Goal: Task Accomplishment & Management: Complete application form

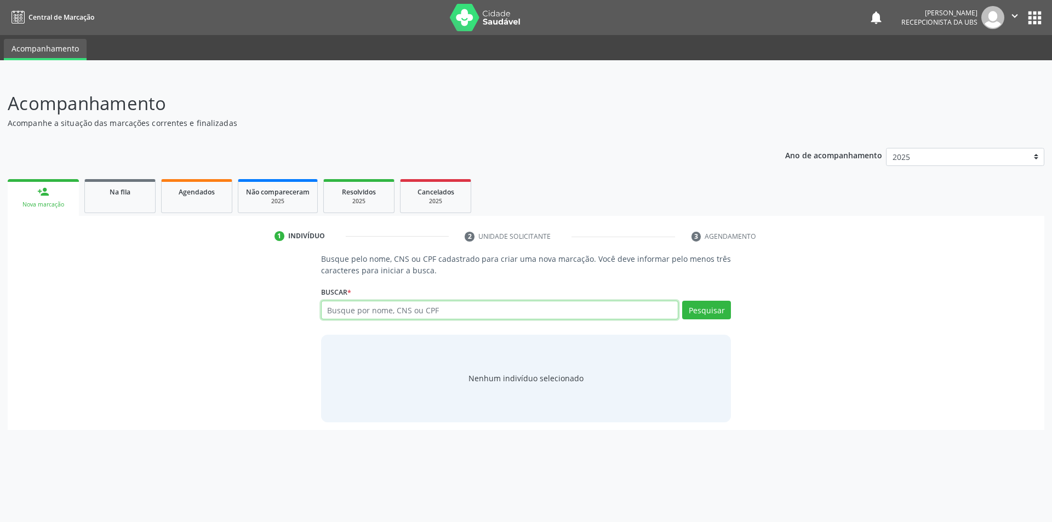
click at [372, 312] on input "text" at bounding box center [500, 310] width 358 height 19
click at [339, 306] on input "text" at bounding box center [500, 310] width 358 height 19
type input "700506340768857"
click at [697, 312] on button "Pesquisar" at bounding box center [706, 310] width 49 height 19
type input "700506340768857"
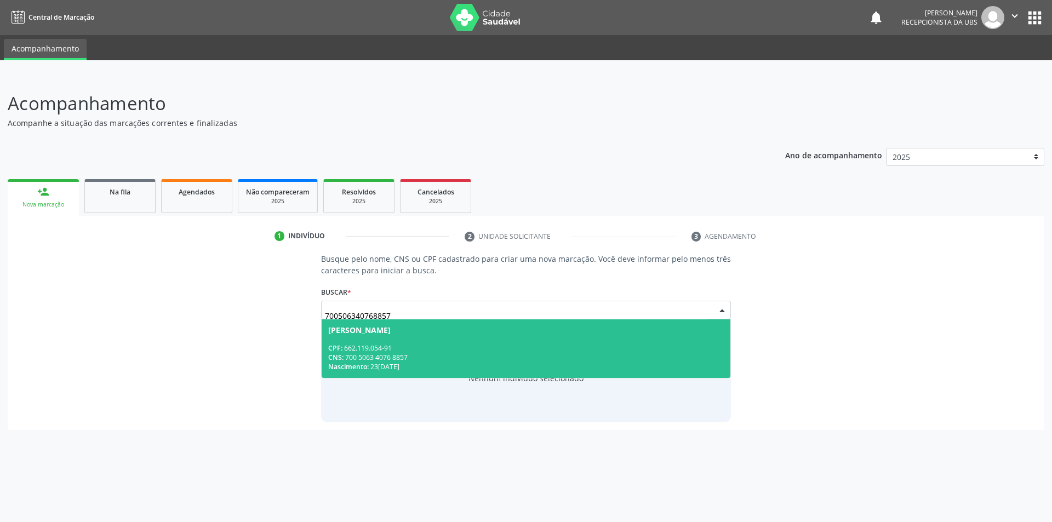
click at [469, 346] on div "CPF: 662.119.054-91" at bounding box center [526, 348] width 396 height 9
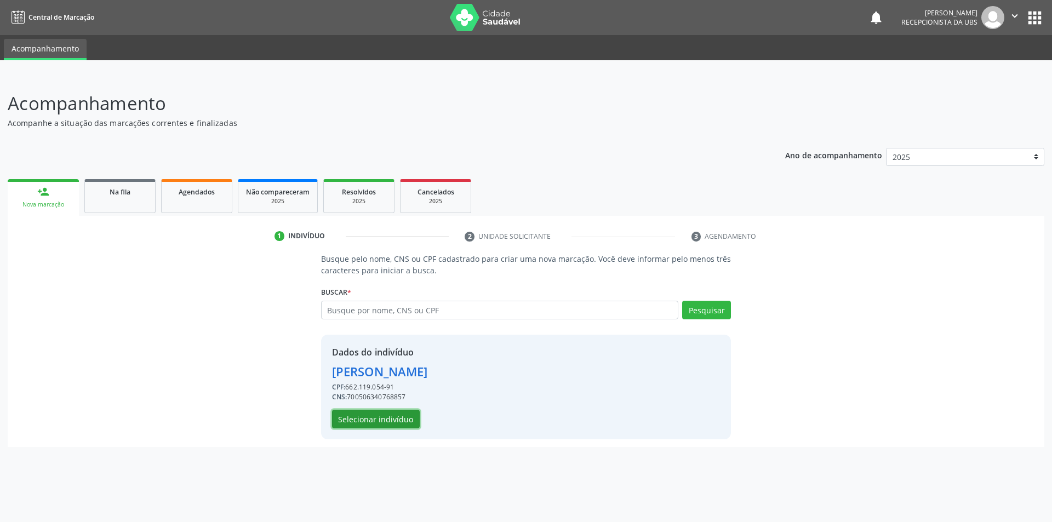
click at [345, 421] on button "Selecionar indivíduo" at bounding box center [376, 419] width 88 height 19
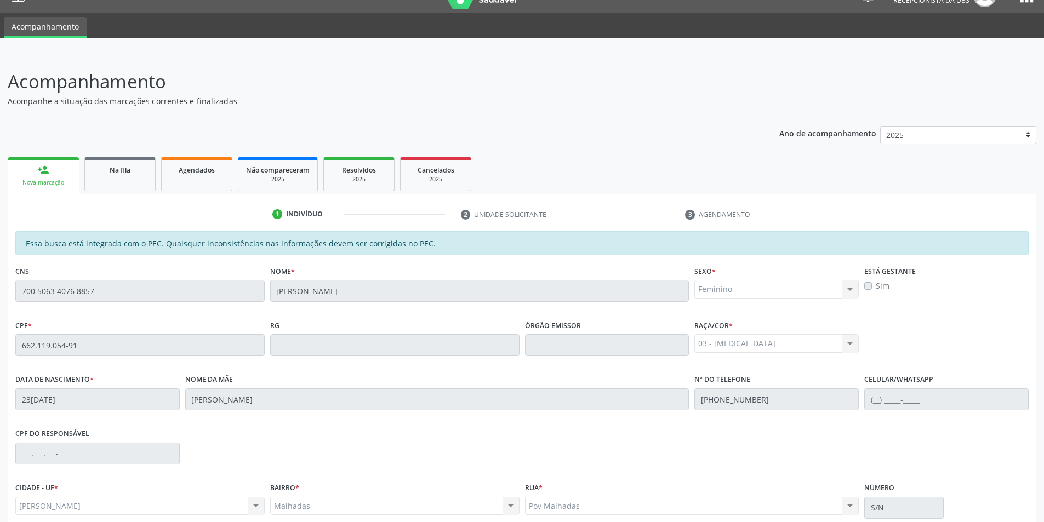
scroll to position [119, 0]
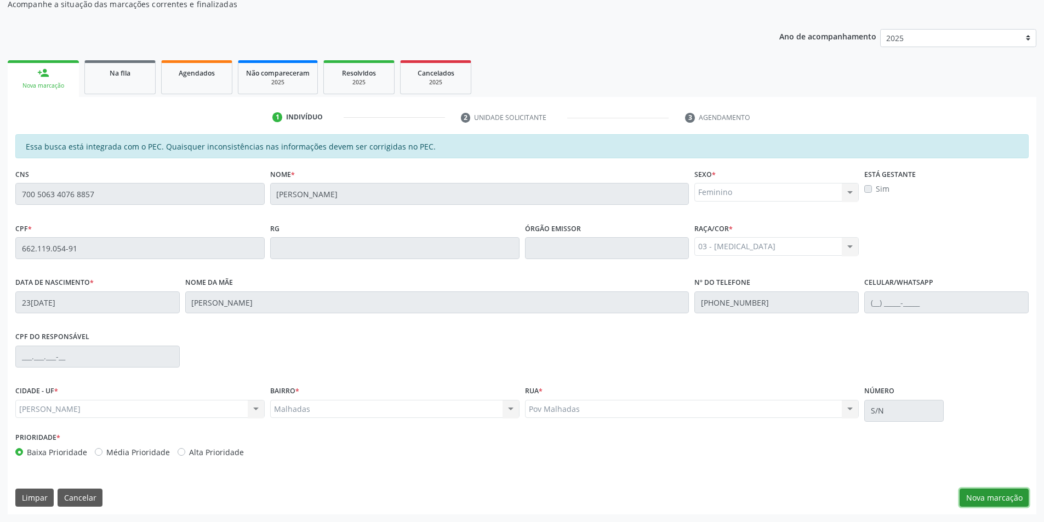
click at [1013, 492] on button "Nova marcação" at bounding box center [994, 498] width 69 height 19
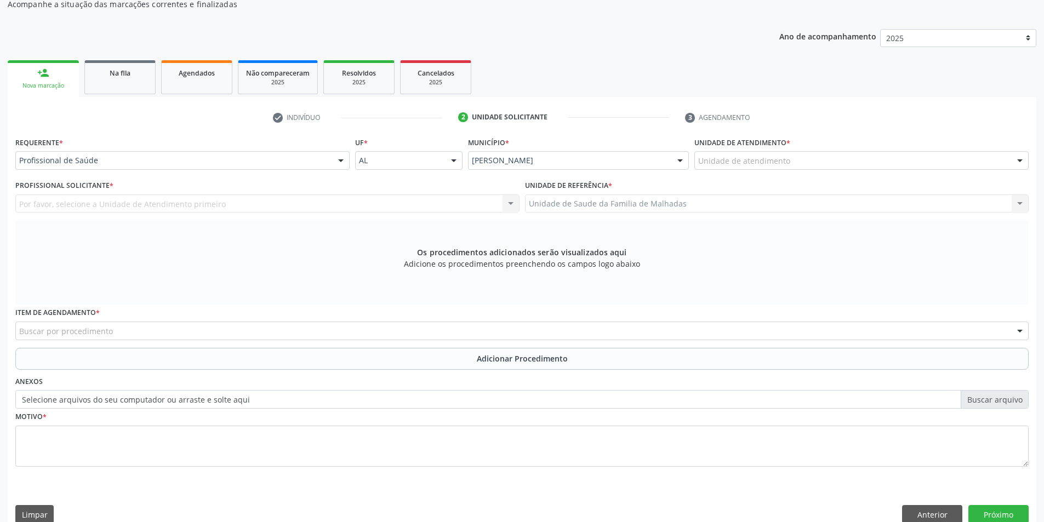
click at [987, 160] on div "Unidade de atendimento" at bounding box center [861, 160] width 334 height 19
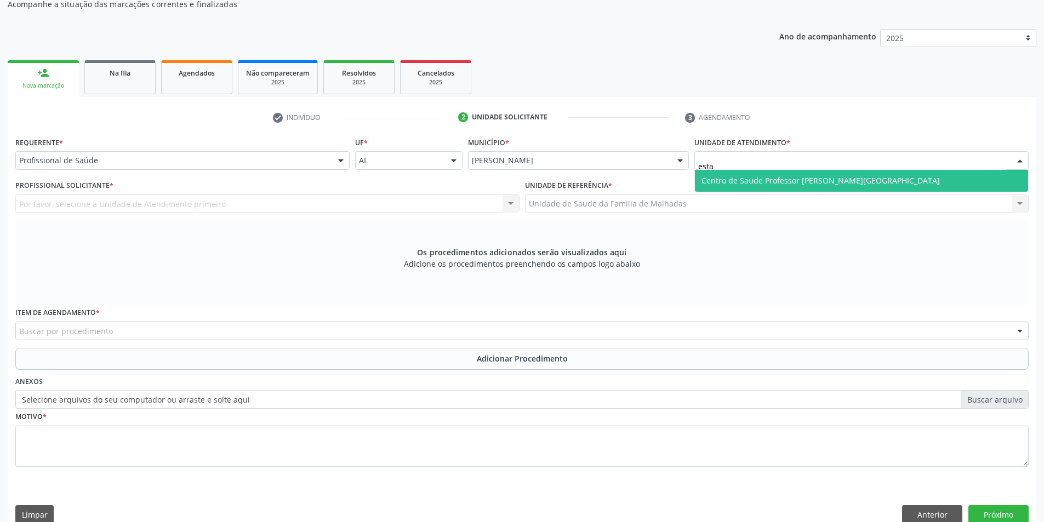
type input "estac"
click at [864, 183] on span "Centro de Saude Professor [PERSON_NAME][GEOGRAPHIC_DATA]" at bounding box center [861, 181] width 333 height 22
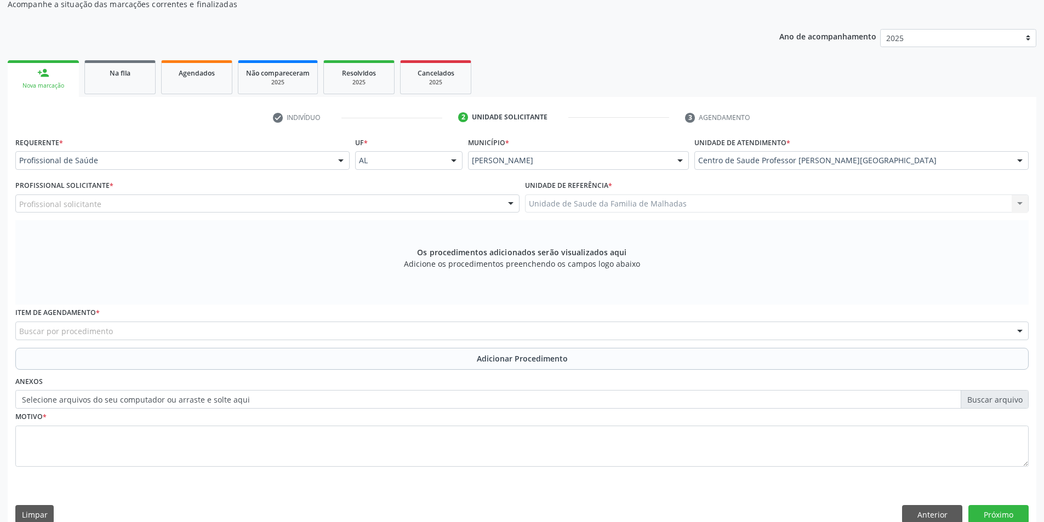
click at [250, 196] on div "Profissional solicitante" at bounding box center [267, 204] width 504 height 19
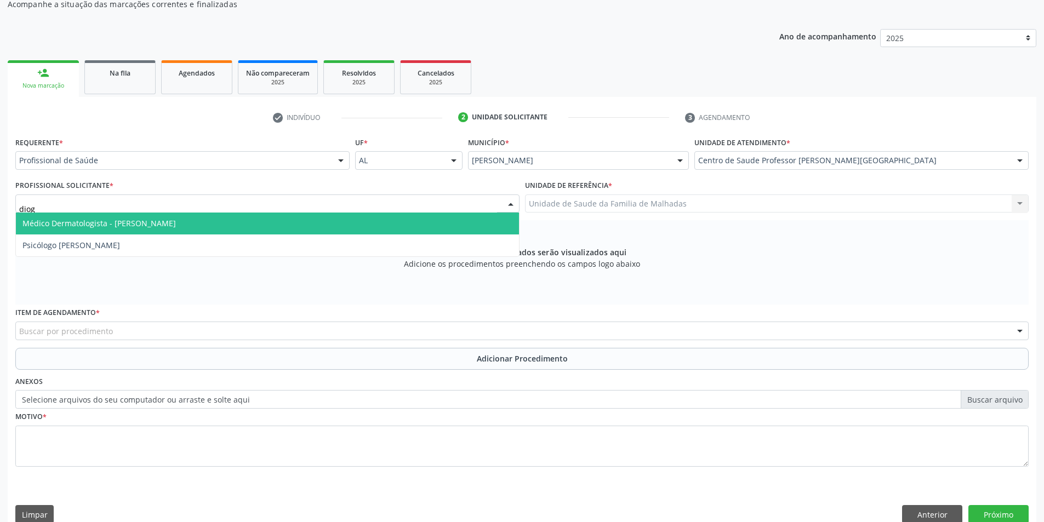
type input "diogo"
click at [176, 219] on span "Médico Dermatologista - [PERSON_NAME]" at bounding box center [98, 223] width 153 height 10
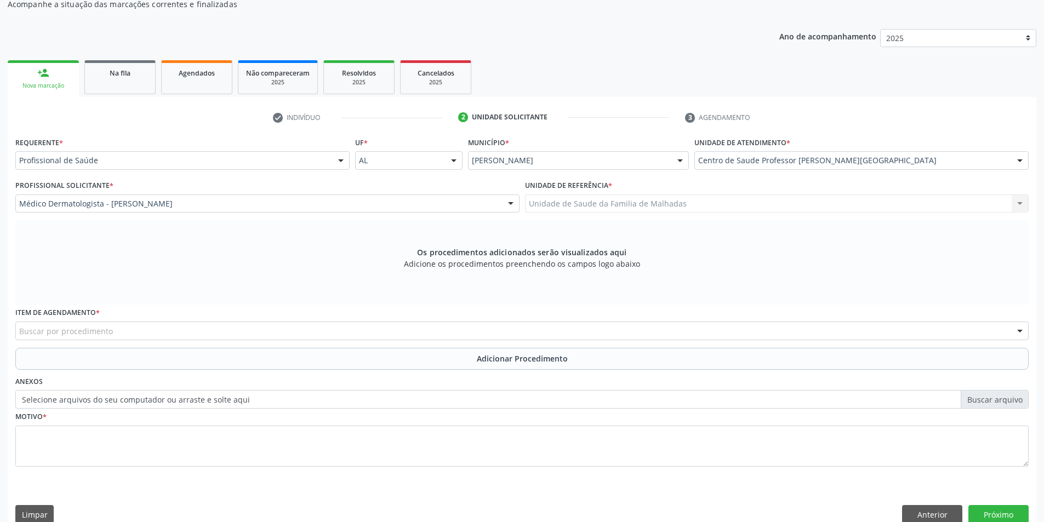
click at [150, 329] on div "Buscar por procedimento" at bounding box center [521, 331] width 1013 height 19
click at [189, 184] on div "Profissional Solicitante * Médico Dermatologista - [PERSON_NAME] Assistente Adm…" at bounding box center [267, 195] width 504 height 35
click at [190, 182] on div "Profissional Solicitante * Médico Dermatologista - [PERSON_NAME] Assistente Adm…" at bounding box center [267, 195] width 504 height 35
drag, startPoint x: 190, startPoint y: 182, endPoint x: 190, endPoint y: 189, distance: 6.6
click at [190, 189] on div "Profissional Solicitante * Médico Dermatologista - [PERSON_NAME] Assistente Adm…" at bounding box center [267, 195] width 504 height 35
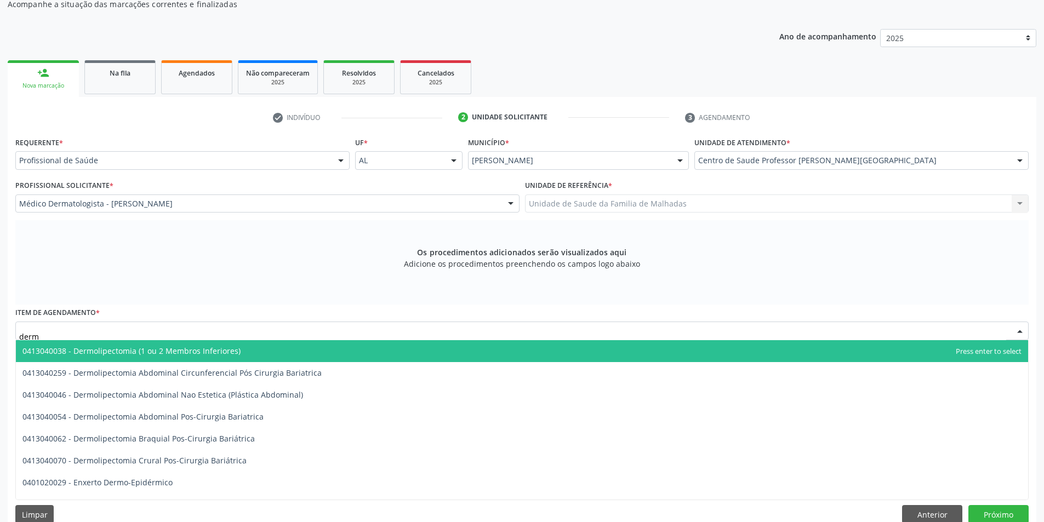
type input "derma"
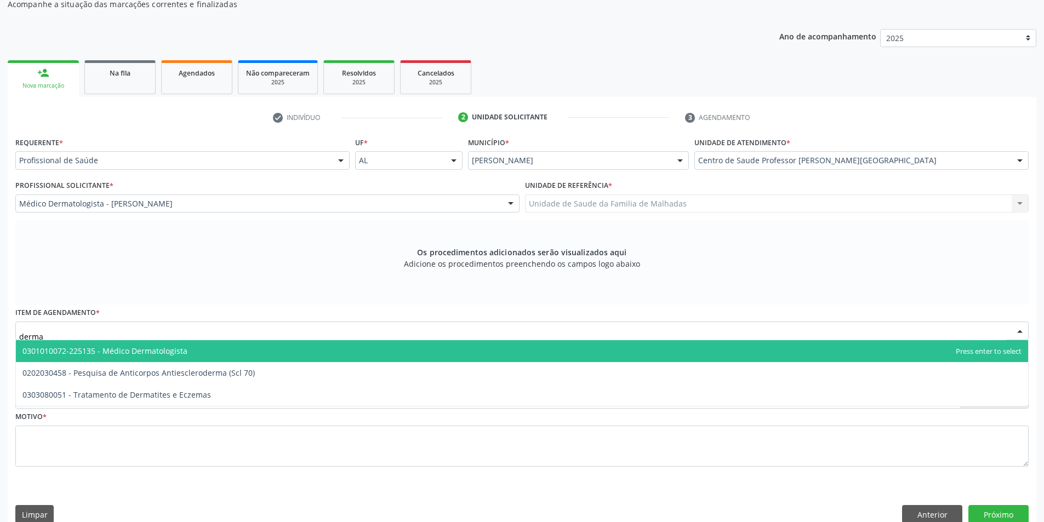
click at [164, 345] on span "0301010072-225135 - Médico Dermatologista" at bounding box center [522, 351] width 1012 height 22
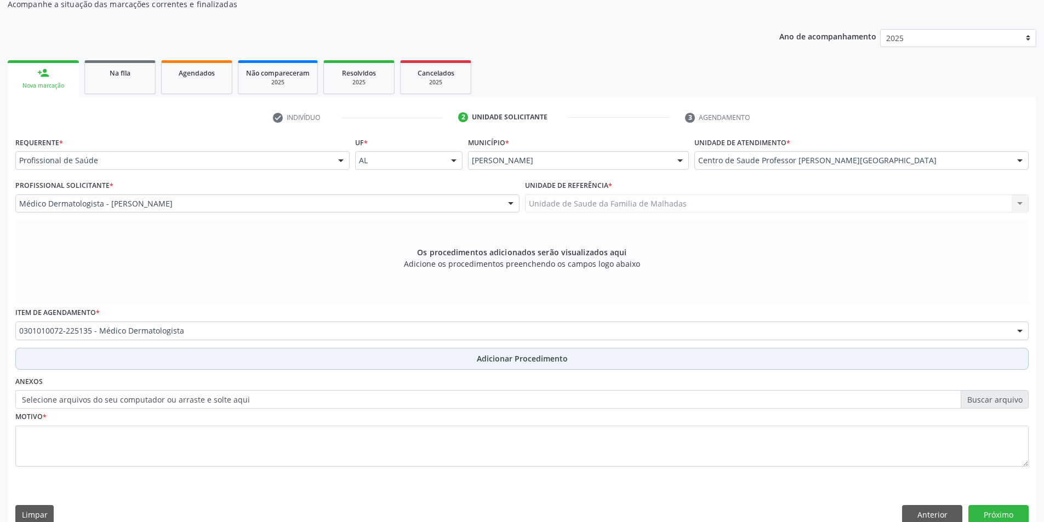
click at [486, 358] on span "Adicionar Procedimento" at bounding box center [522, 359] width 91 height 12
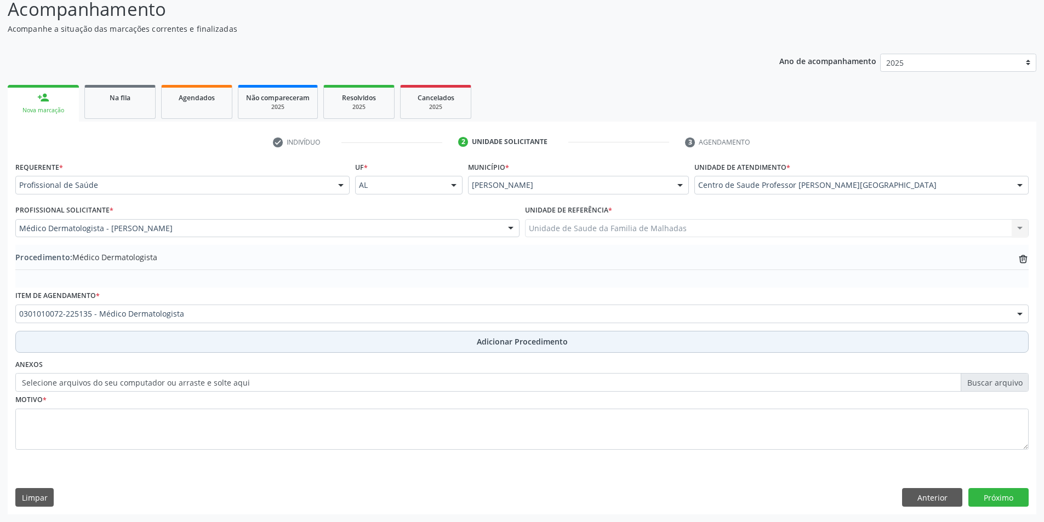
scroll to position [94, 0]
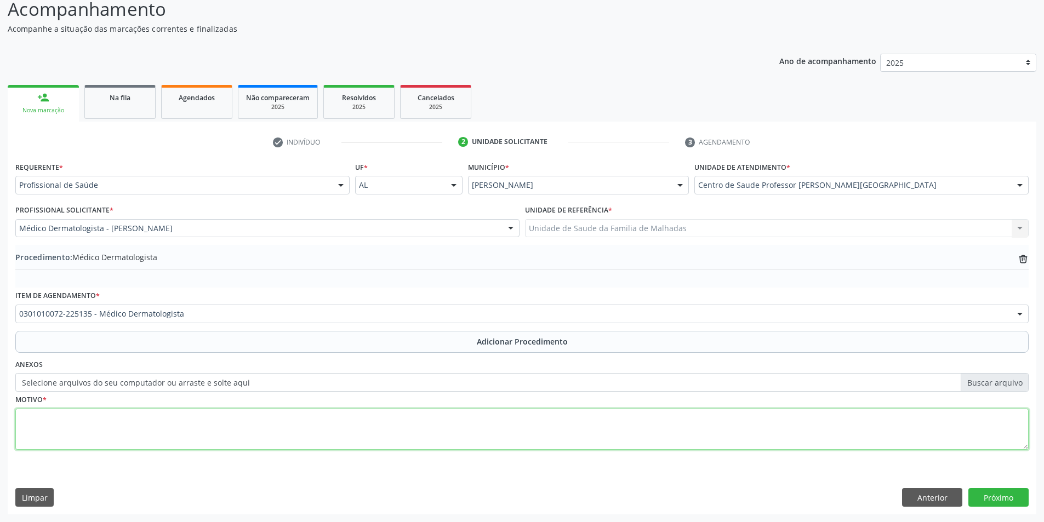
click at [62, 426] on textarea at bounding box center [521, 430] width 1013 height 42
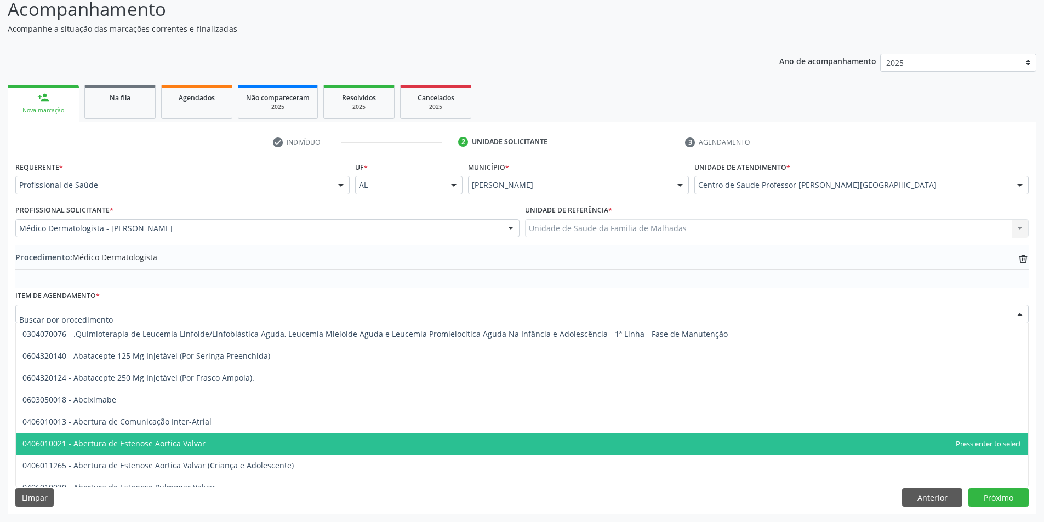
click at [1024, 185] on div at bounding box center [1020, 185] width 16 height 19
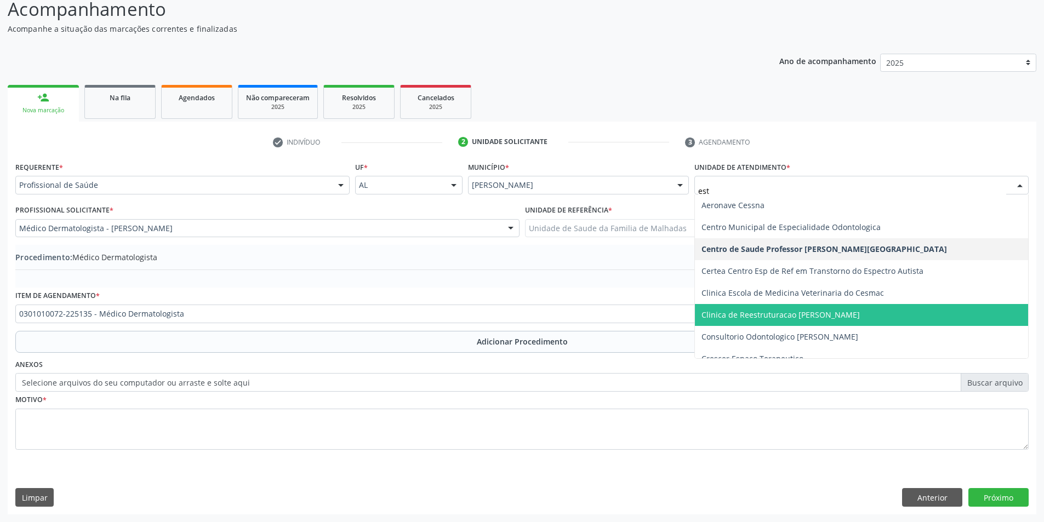
type input "esta"
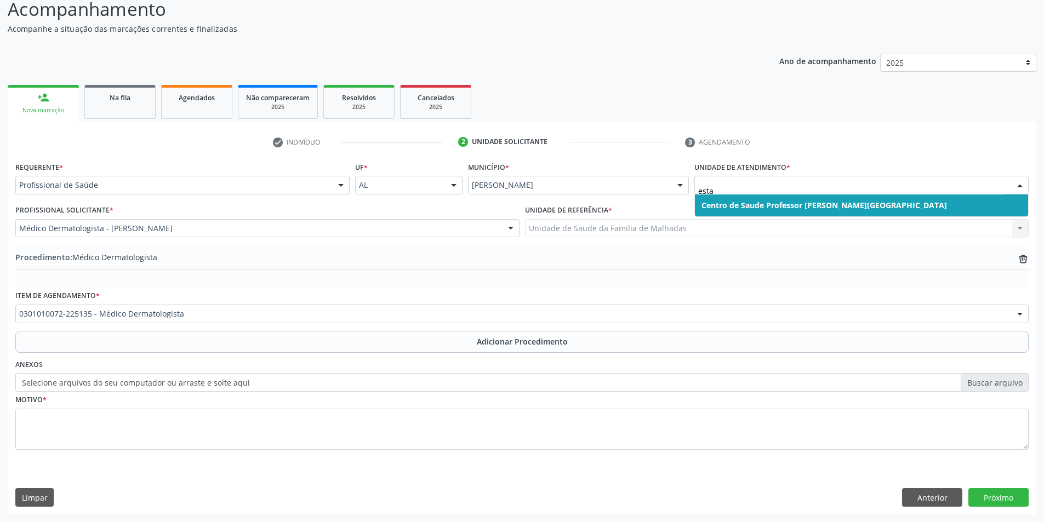
click at [859, 203] on span "Centro de Saude Professor [PERSON_NAME][GEOGRAPHIC_DATA]" at bounding box center [825, 205] width 246 height 10
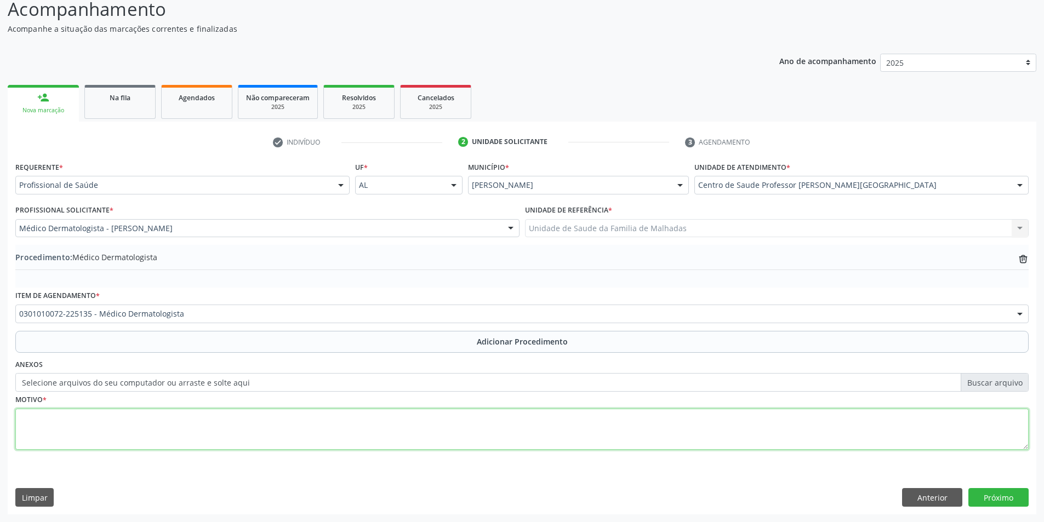
click at [72, 440] on textarea at bounding box center [521, 430] width 1013 height 42
type textarea "0301010072"
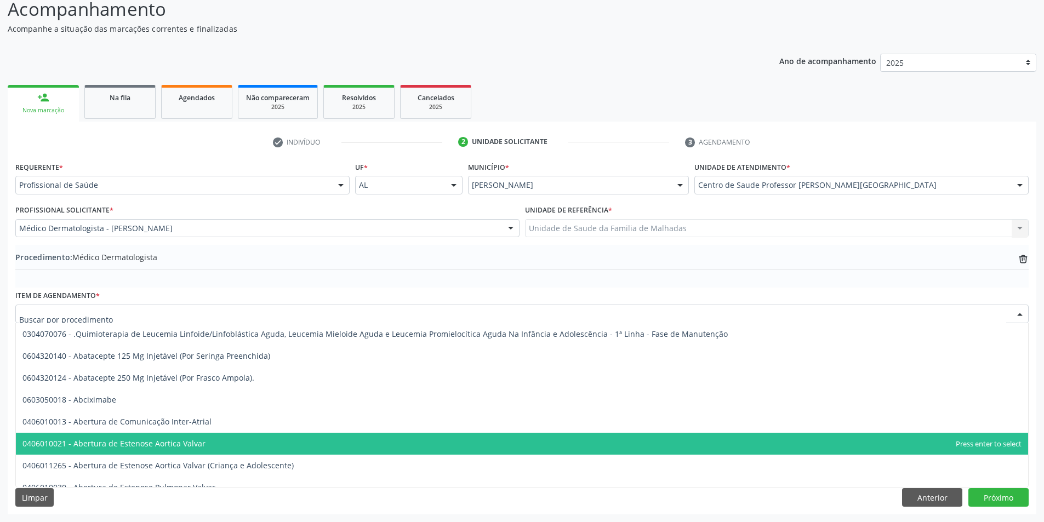
click at [141, 319] on input "text" at bounding box center [512, 320] width 987 height 22
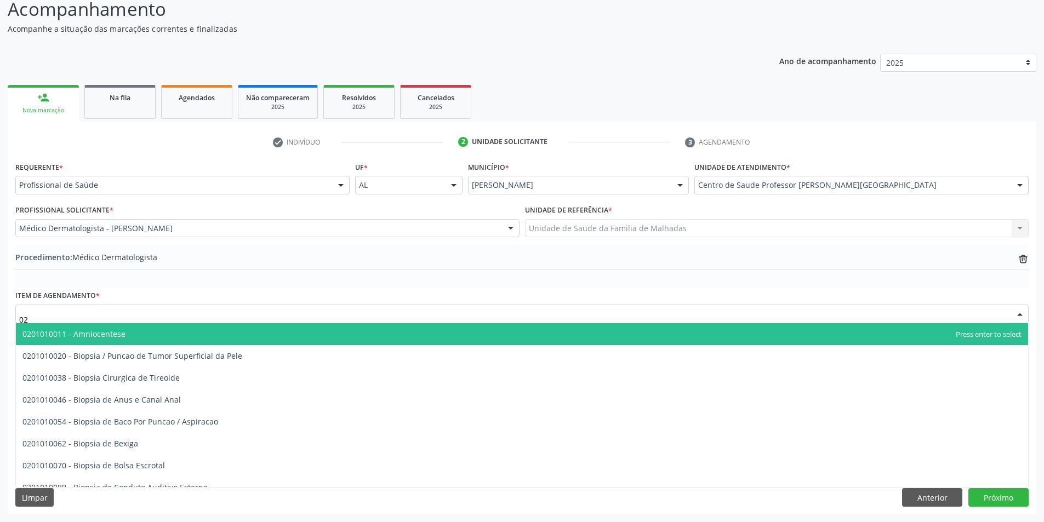
type input "0"
type input "0301010072"
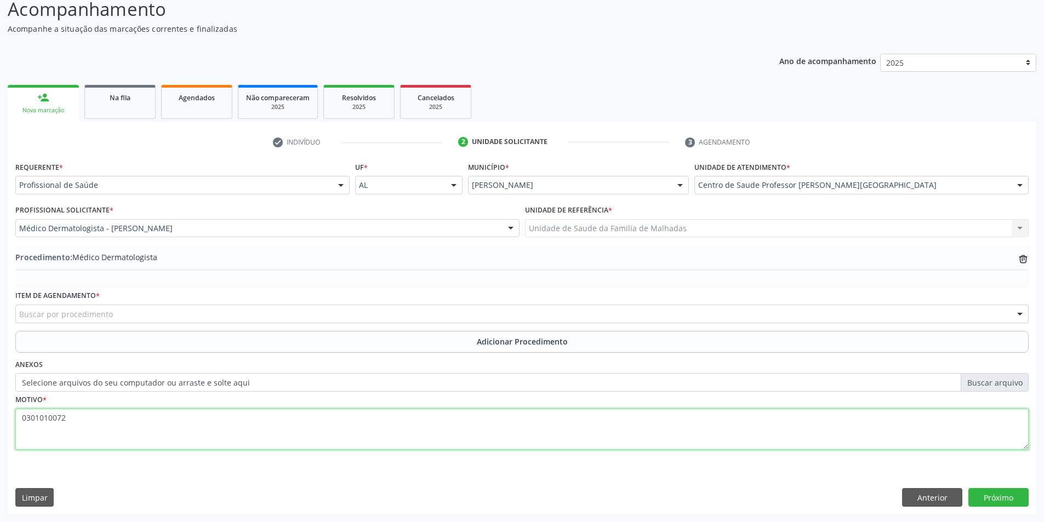
click at [83, 421] on textarea "0301010072" at bounding box center [521, 430] width 1013 height 42
type textarea "0"
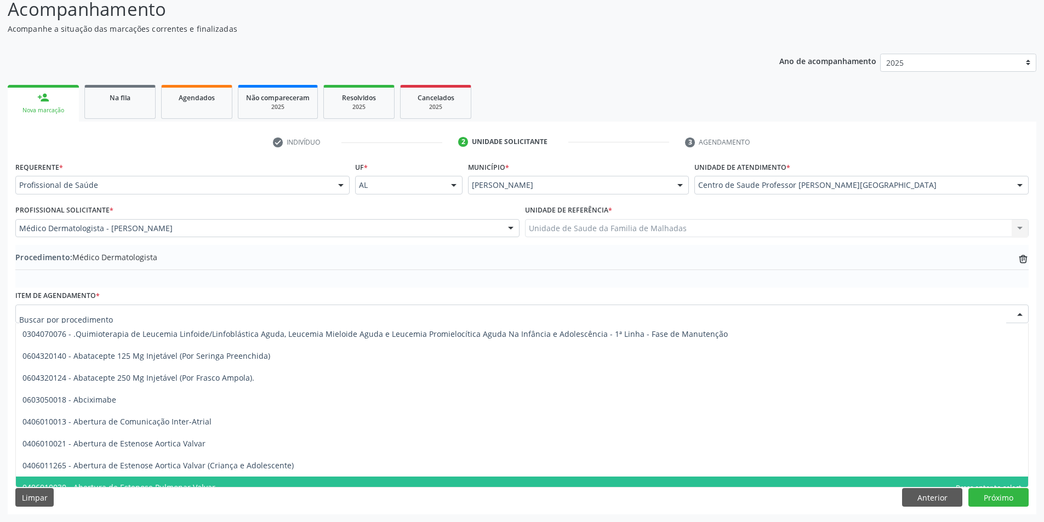
drag, startPoint x: 126, startPoint y: 315, endPoint x: 131, endPoint y: 318, distance: 5.9
click at [127, 318] on div at bounding box center [521, 314] width 1013 height 19
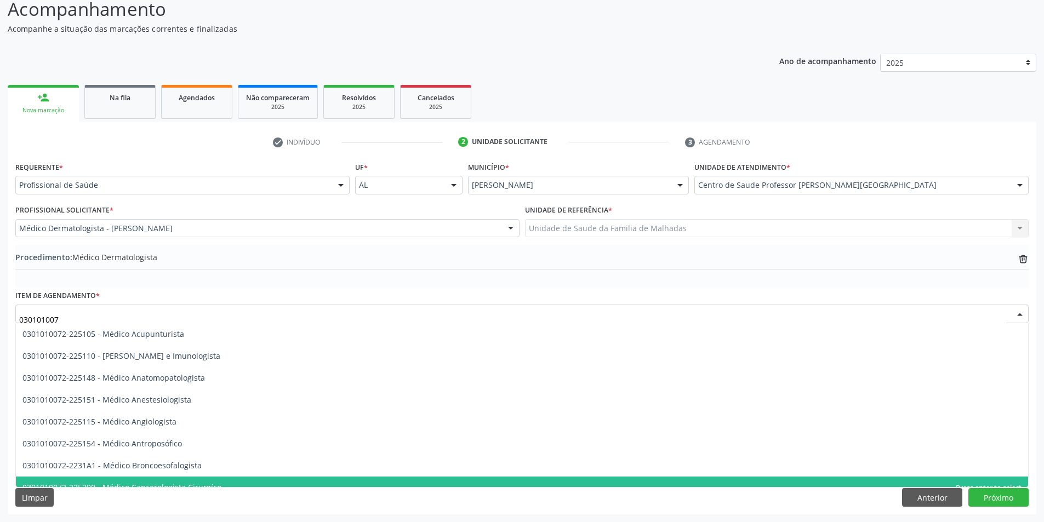
type input "0301010072"
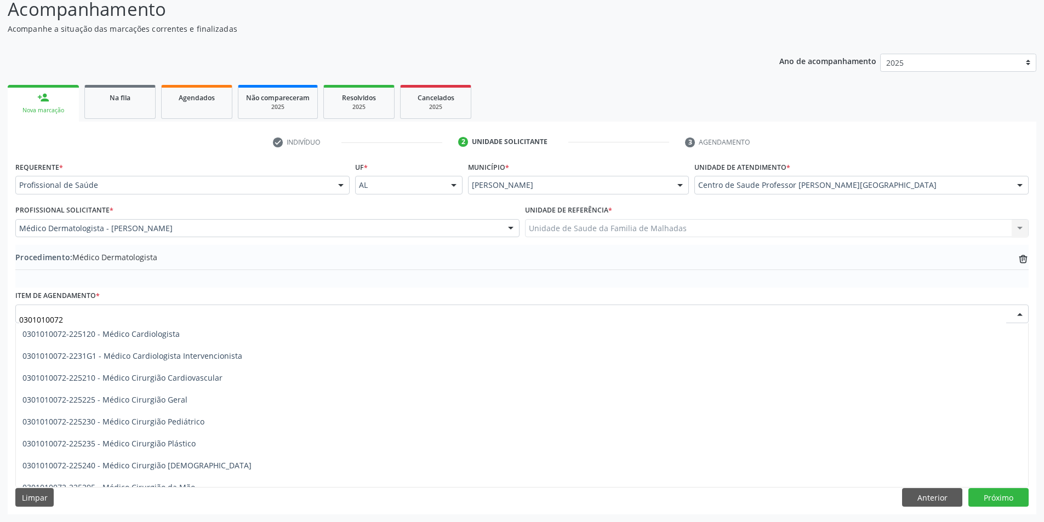
scroll to position [241, 0]
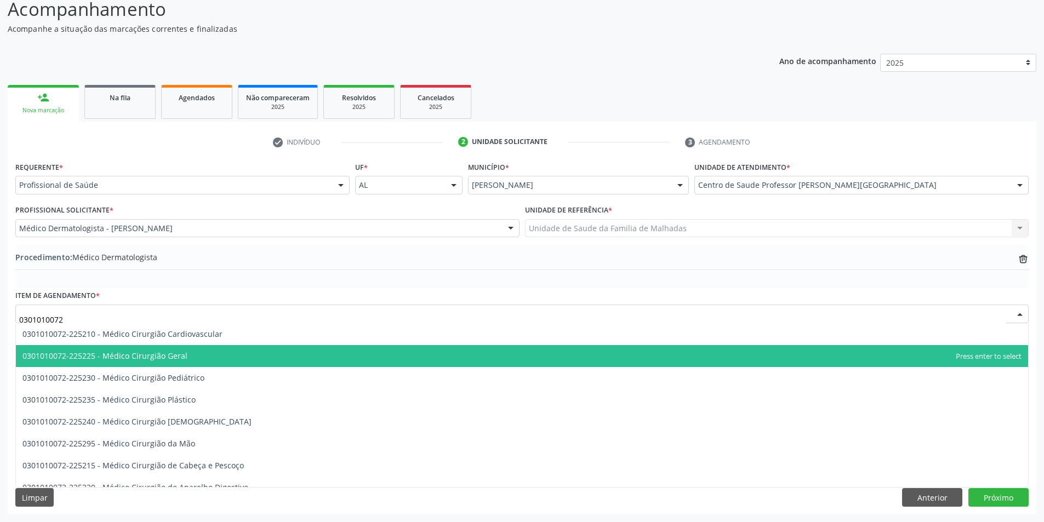
click at [162, 358] on span "0301010072-225225 - Médico Cirurgião Geral" at bounding box center [104, 356] width 165 height 10
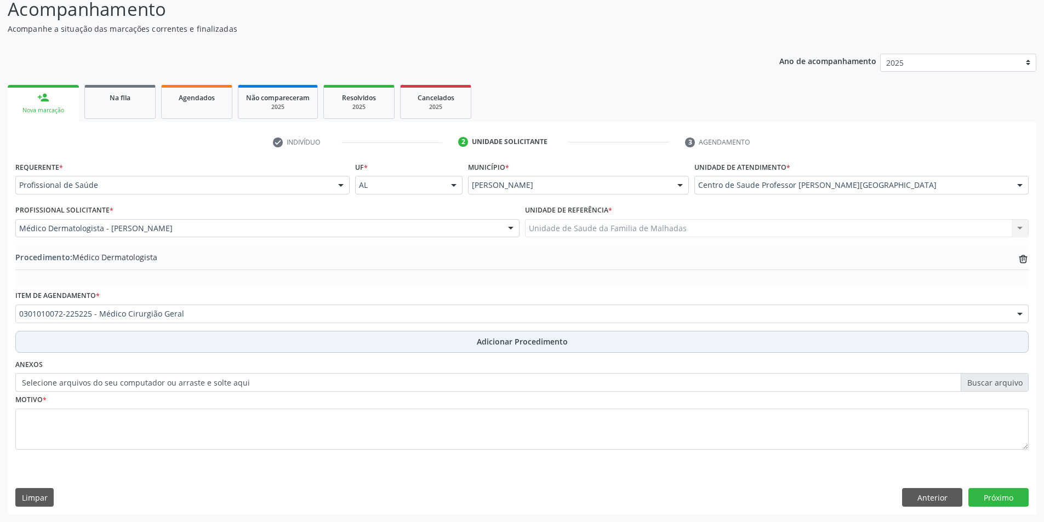
click at [490, 345] on span "Adicionar Procedimento" at bounding box center [522, 342] width 91 height 12
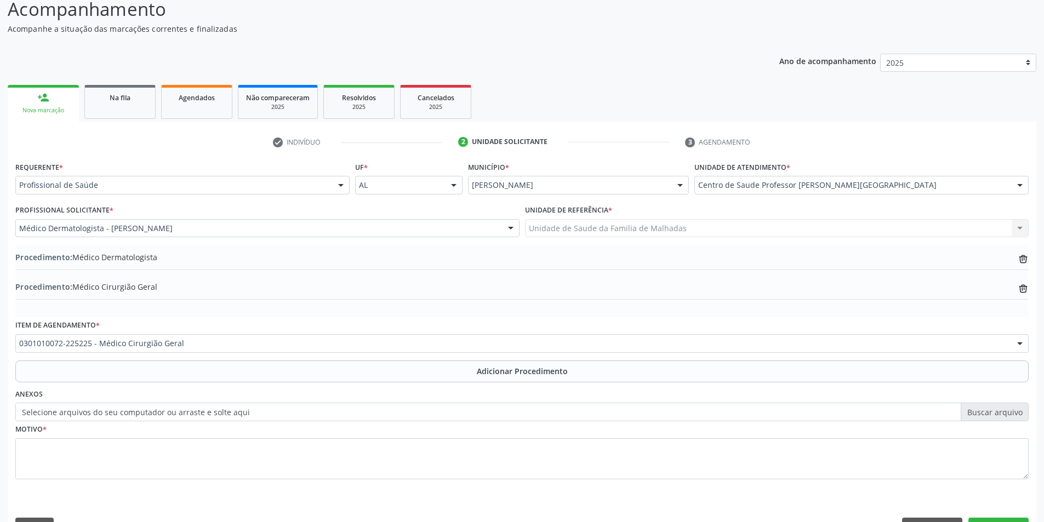
click at [493, 370] on span "Adicionar Procedimento" at bounding box center [522, 372] width 91 height 12
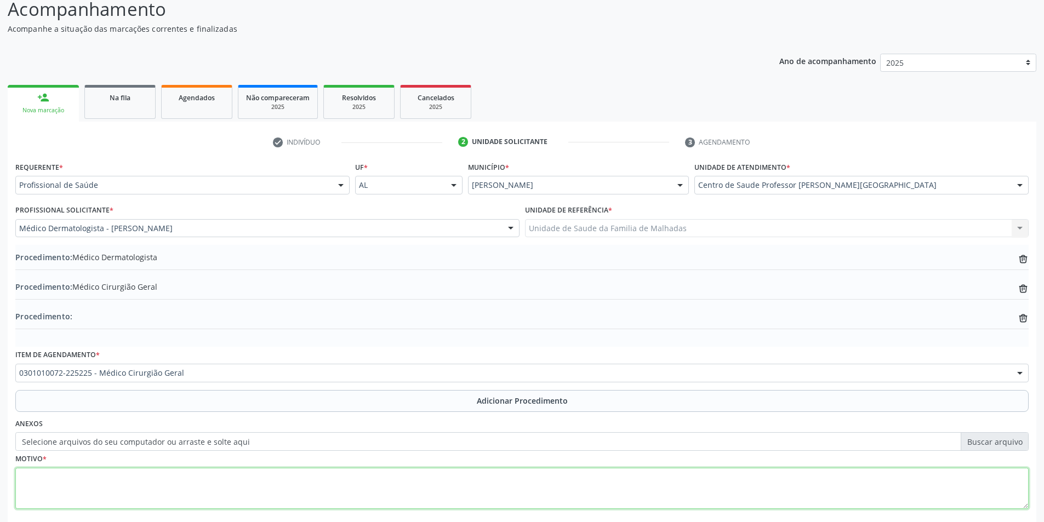
drag, startPoint x: 79, startPoint y: 491, endPoint x: 88, endPoint y: 494, distance: 9.2
click at [84, 492] on textarea at bounding box center [521, 489] width 1013 height 42
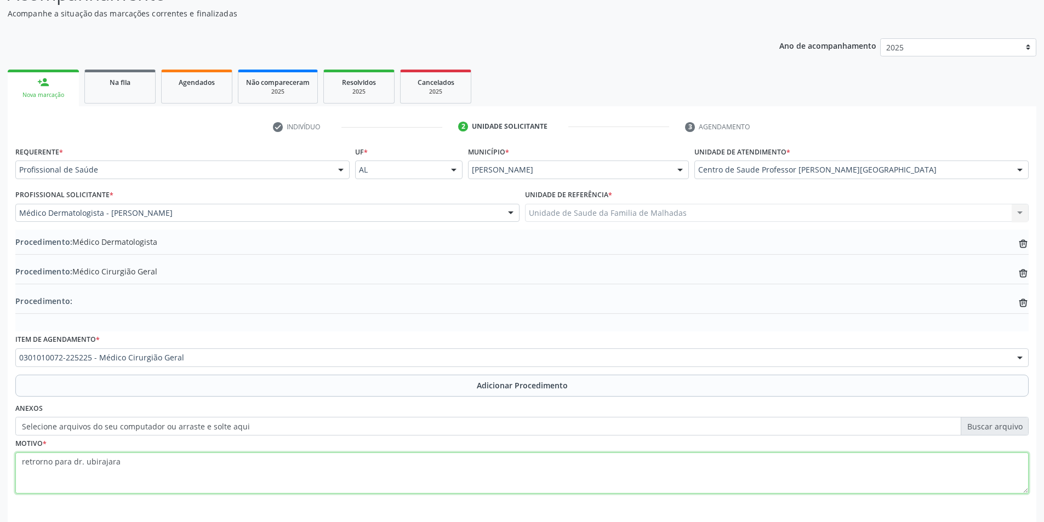
scroll to position [153, 0]
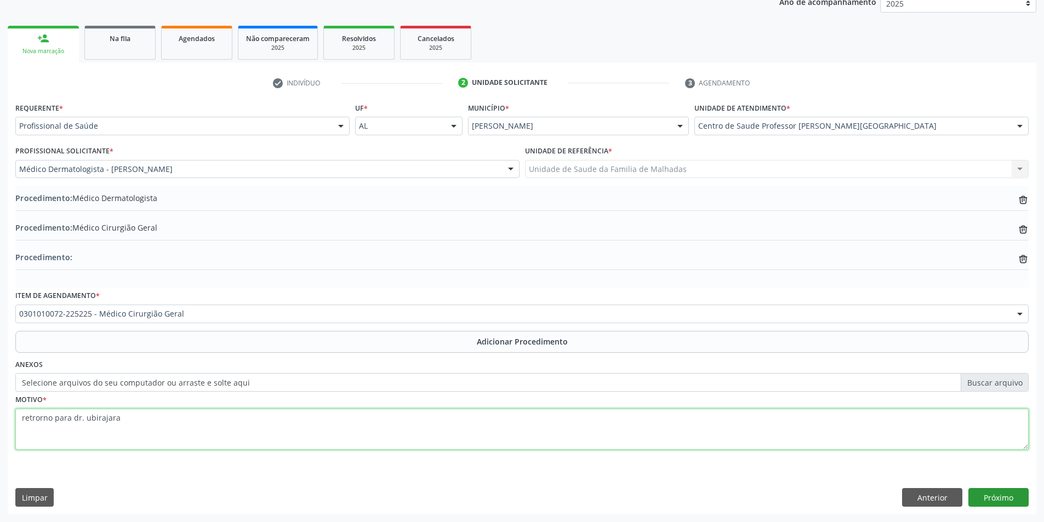
type textarea "retrorno para dr. ubirajara"
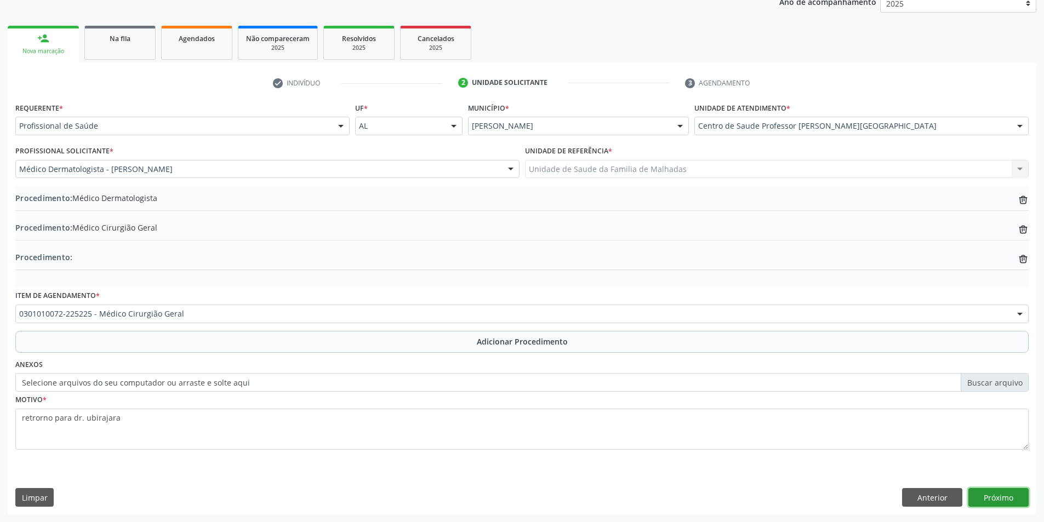
click at [1012, 500] on button "Próximo" at bounding box center [998, 497] width 60 height 19
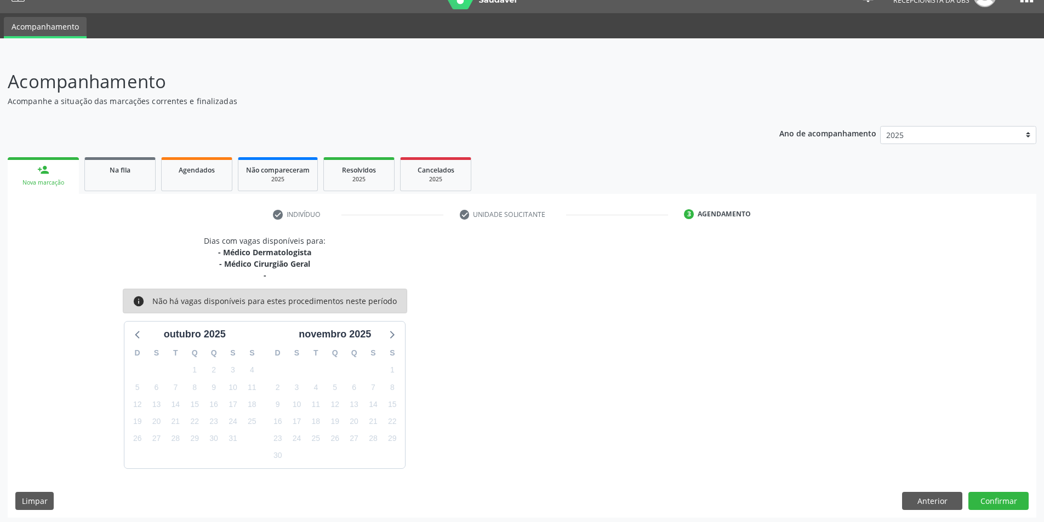
scroll to position [25, 0]
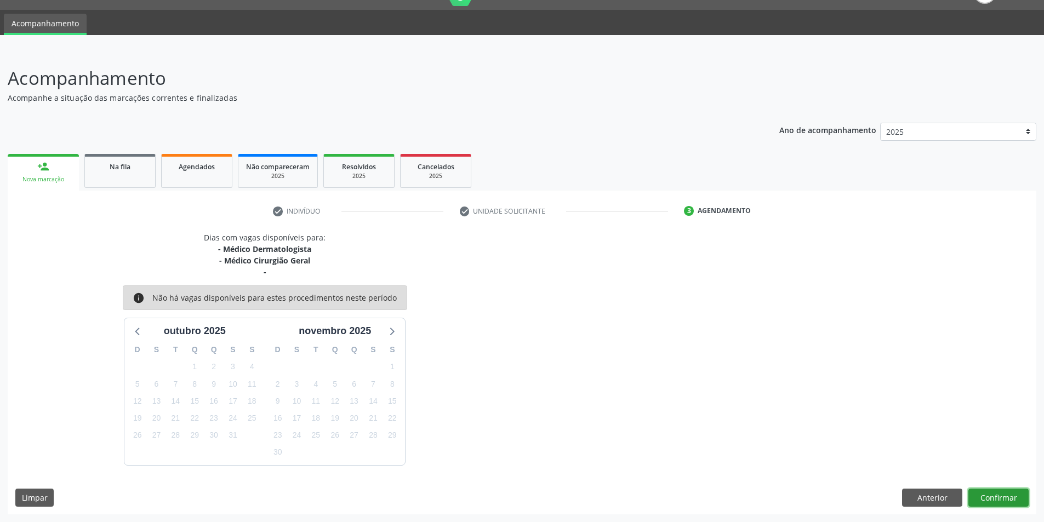
click at [1012, 501] on button "Confirmar" at bounding box center [998, 498] width 60 height 19
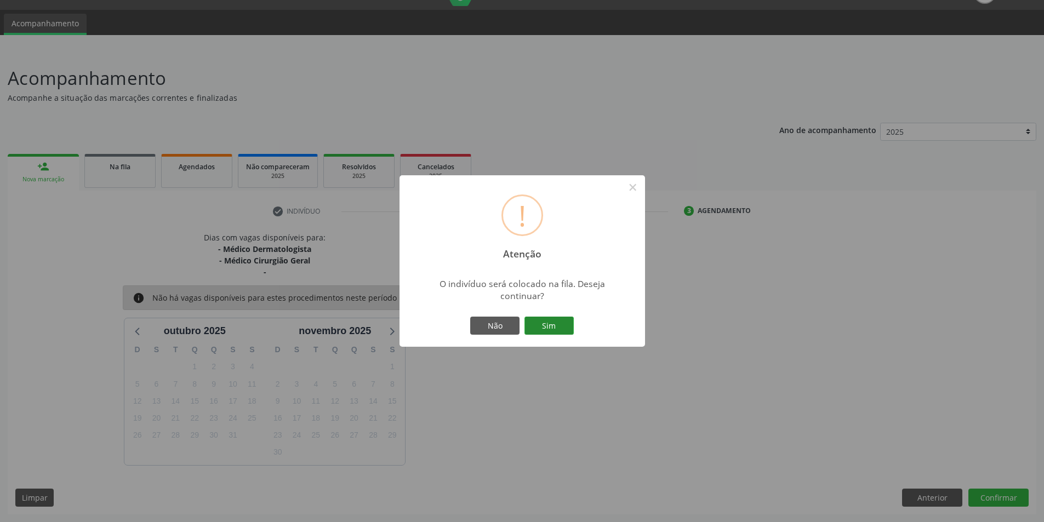
click at [557, 326] on button "Sim" at bounding box center [549, 326] width 49 height 19
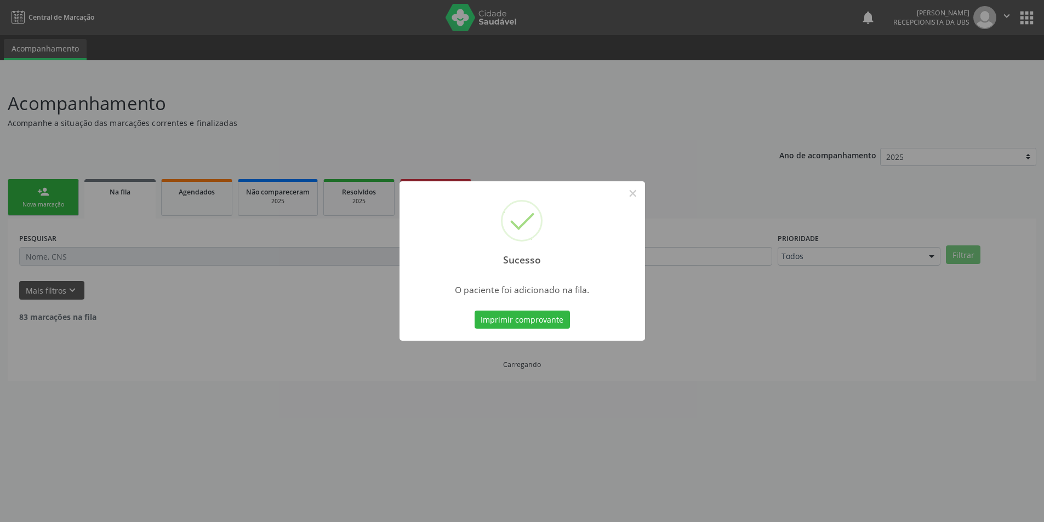
scroll to position [0, 0]
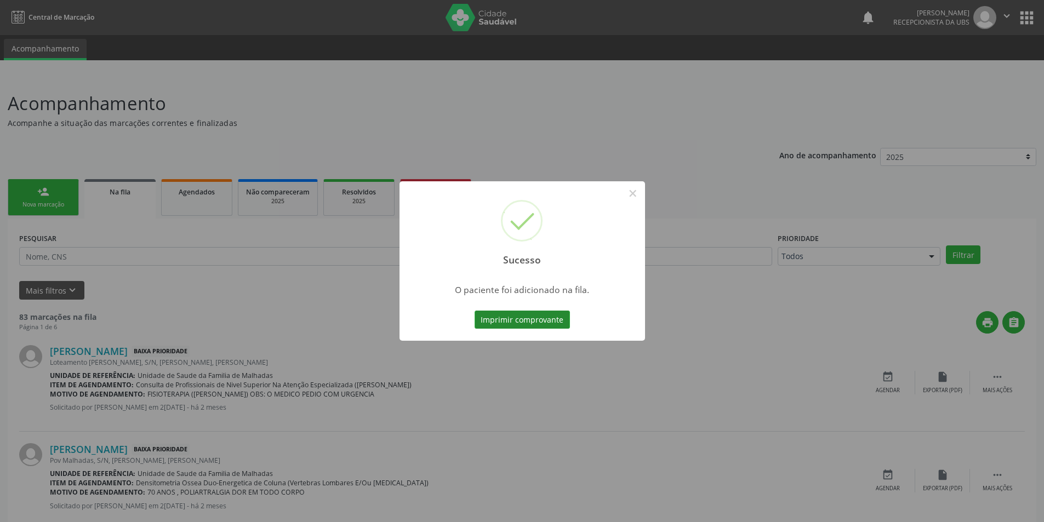
click at [546, 323] on button "Imprimir comprovante" at bounding box center [522, 320] width 95 height 19
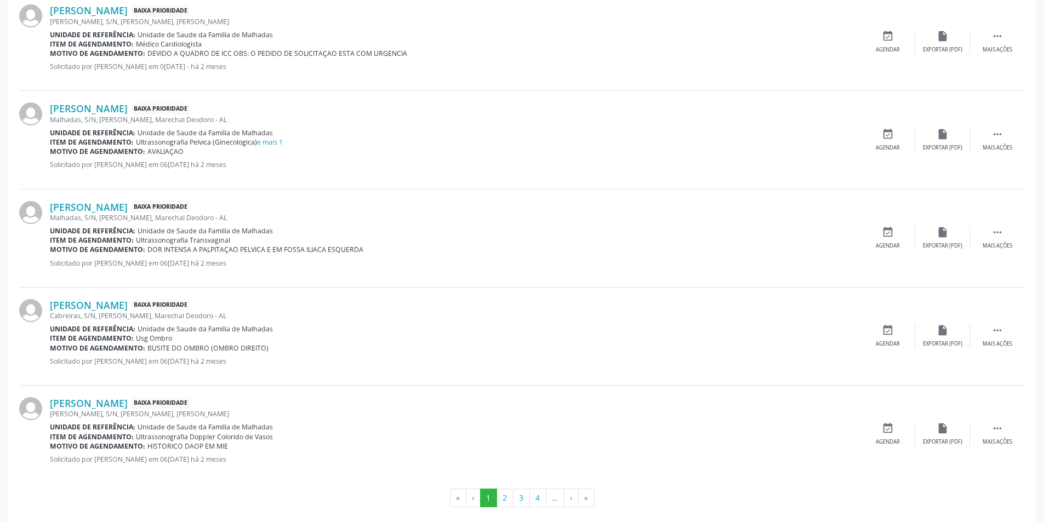
scroll to position [1335, 0]
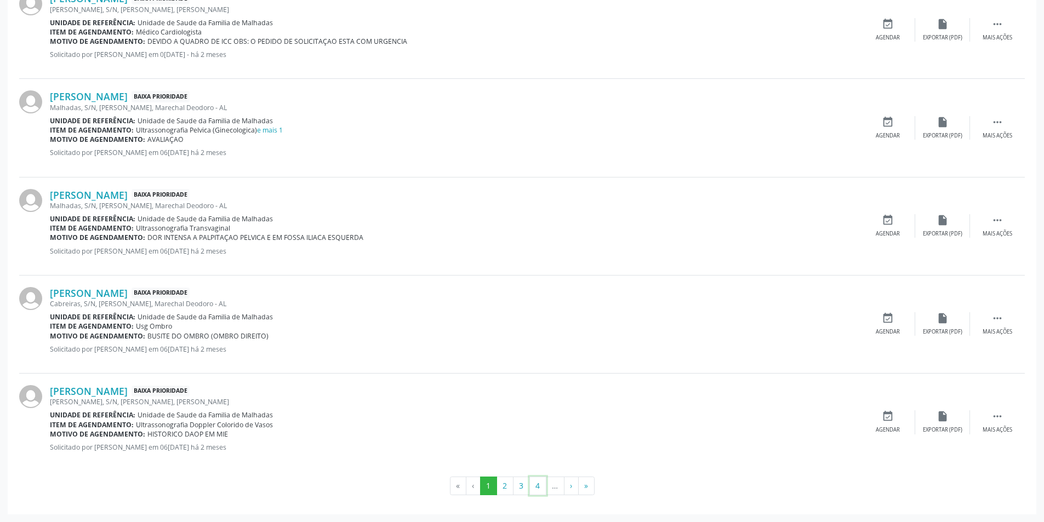
click at [537, 486] on button "4" at bounding box center [537, 486] width 17 height 19
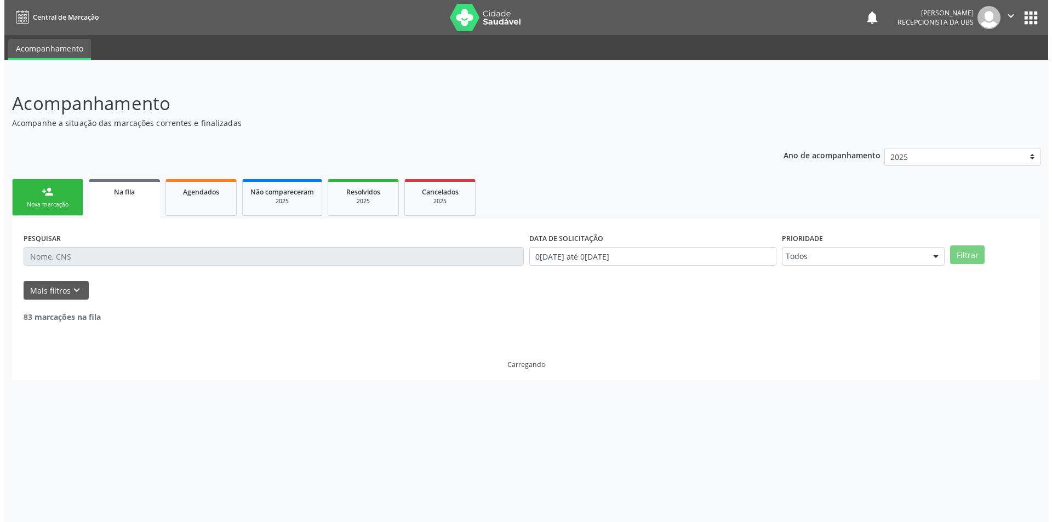
scroll to position [0, 0]
